Goal: Information Seeking & Learning: Learn about a topic

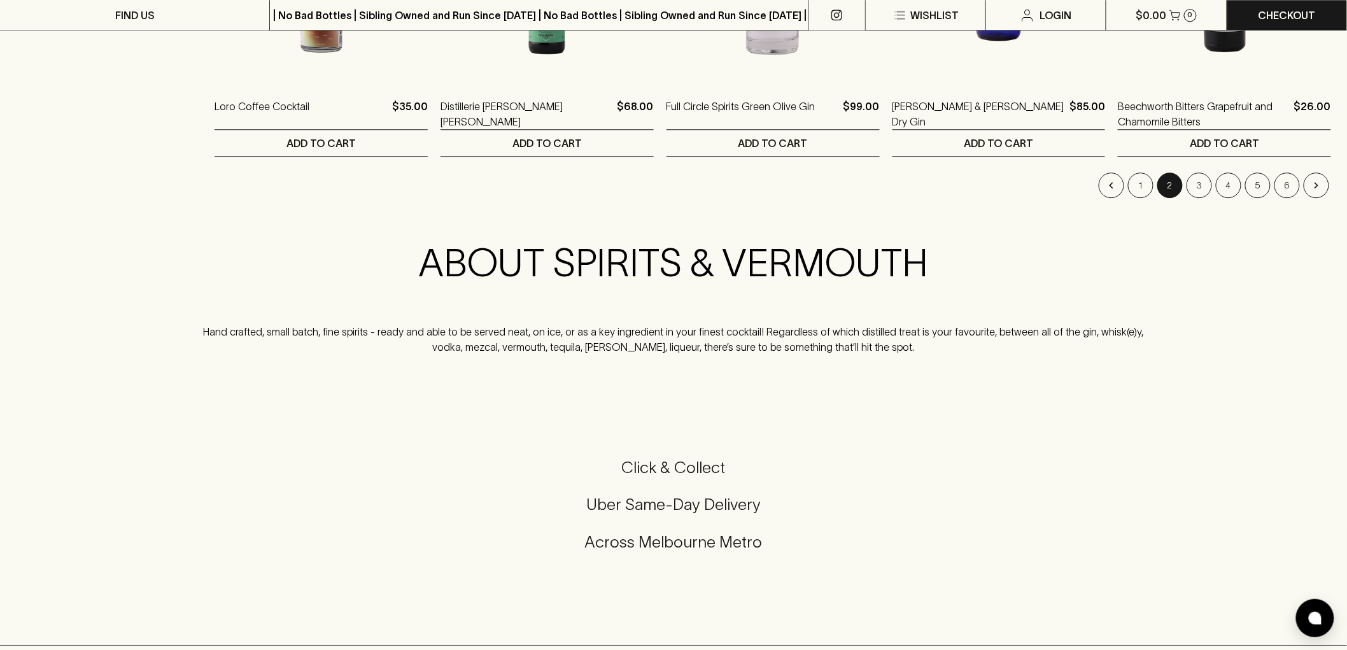
scroll to position [1414, 0]
click at [1147, 185] on button "1" at bounding box center [1140, 184] width 25 height 25
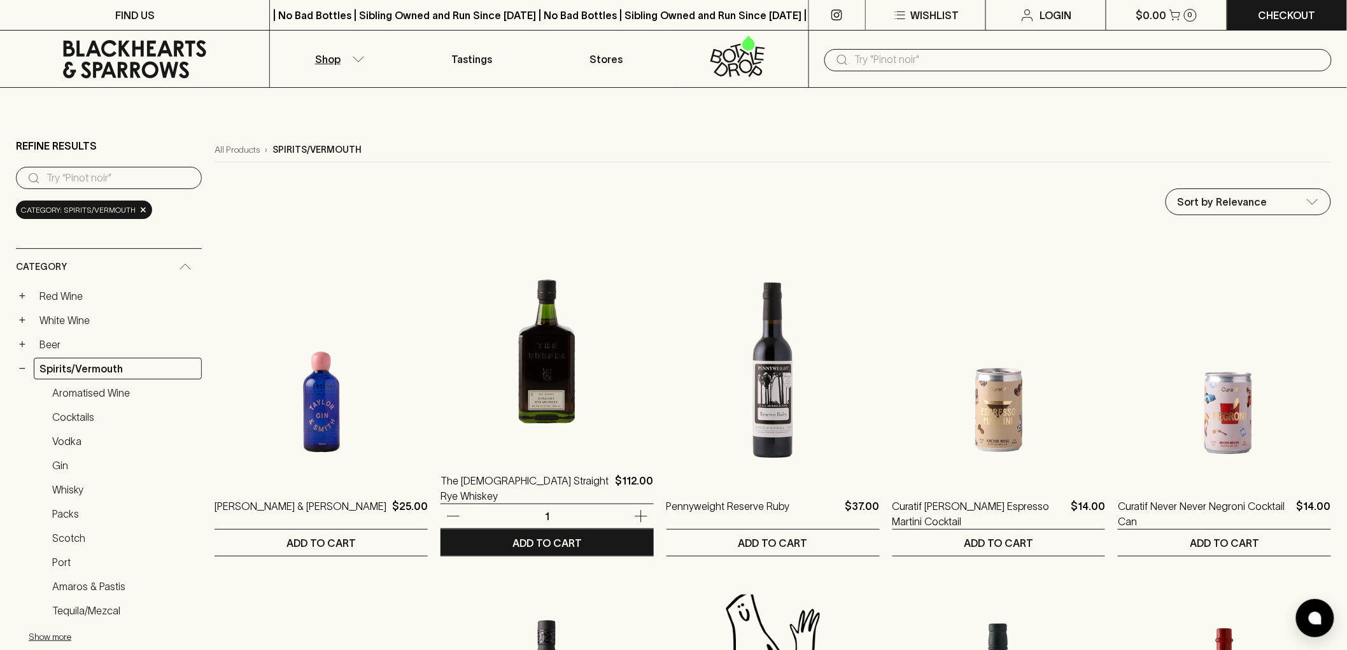
click at [552, 377] on img at bounding box center [546, 342] width 213 height 223
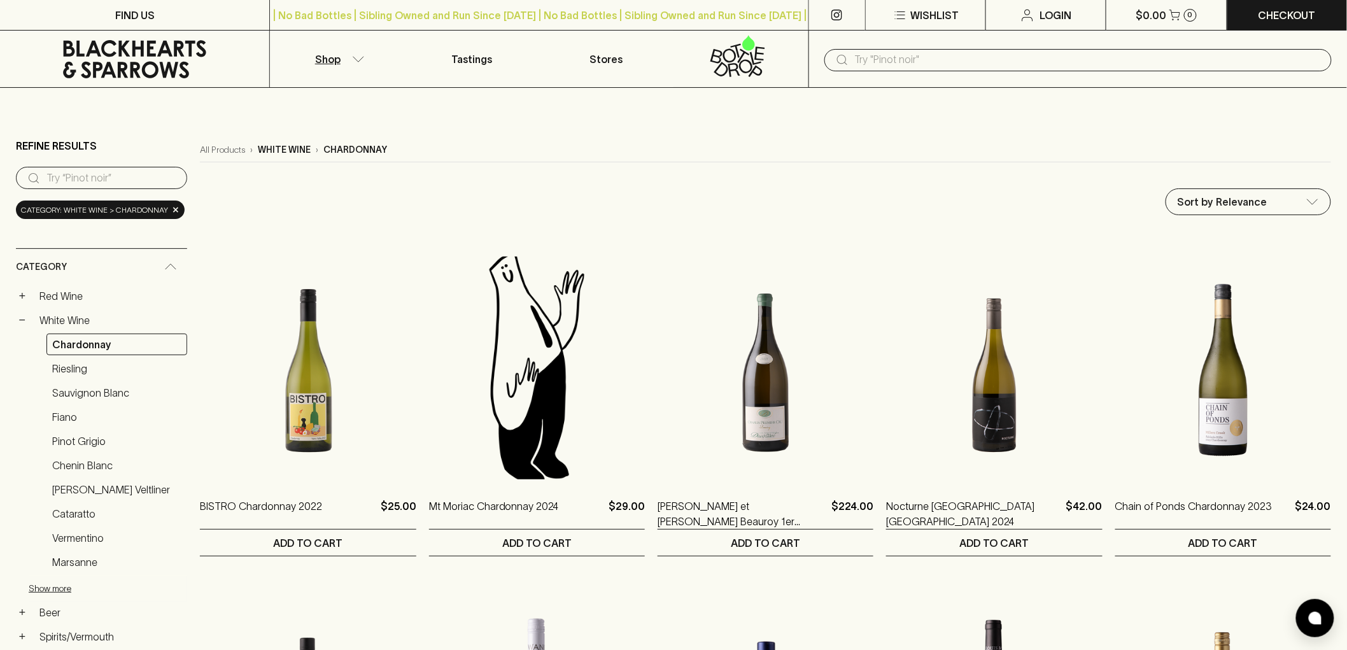
click at [920, 56] on input "text" at bounding box center [1088, 60] width 466 height 20
type input "Ambling Selicks Hill Grenache 2024"
type input "ambling"
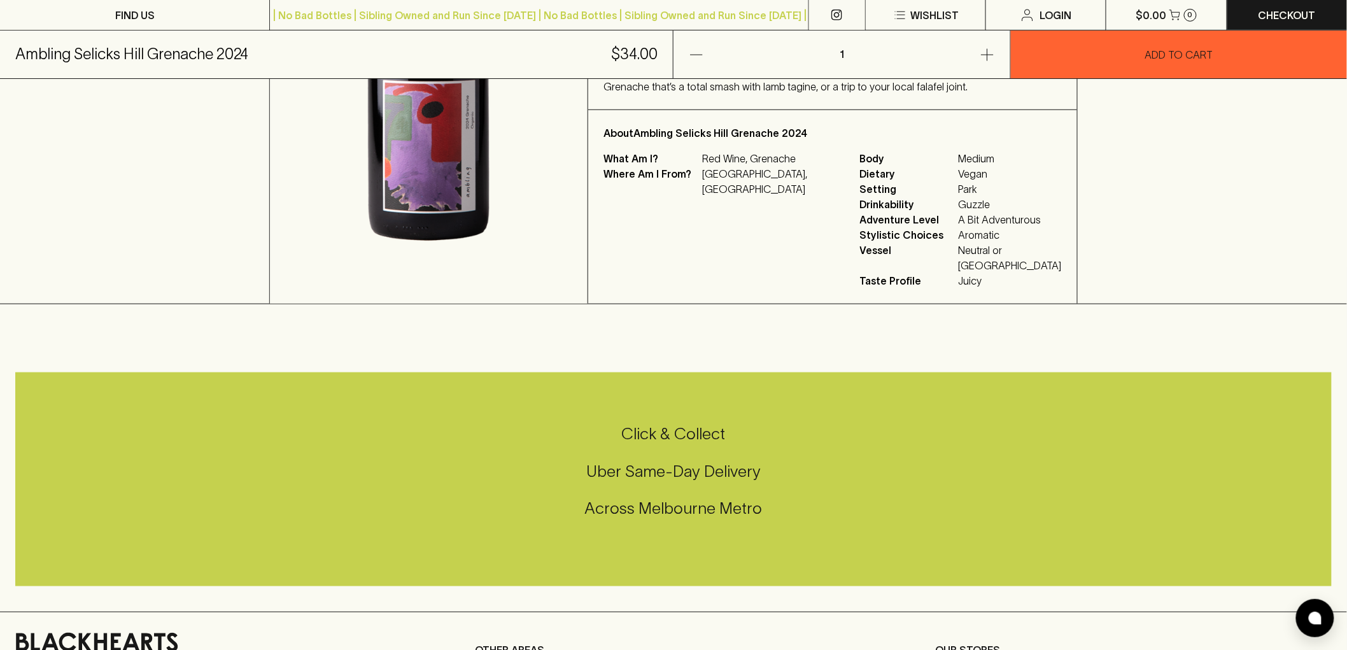
scroll to position [258, 0]
